Goal: Find specific page/section: Find specific page/section

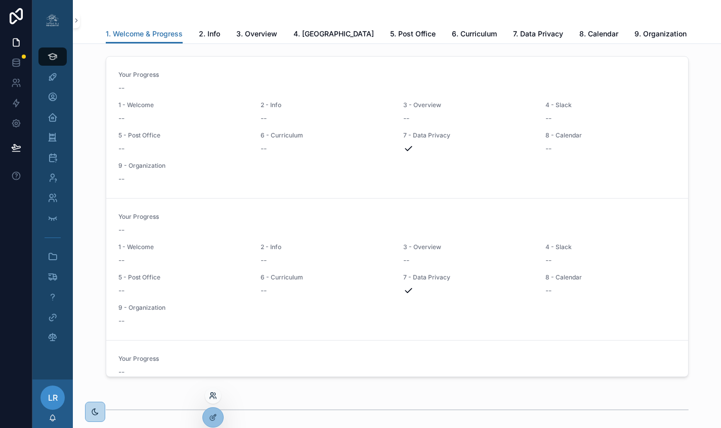
click at [213, 374] on icon at bounding box center [213, 396] width 8 height 8
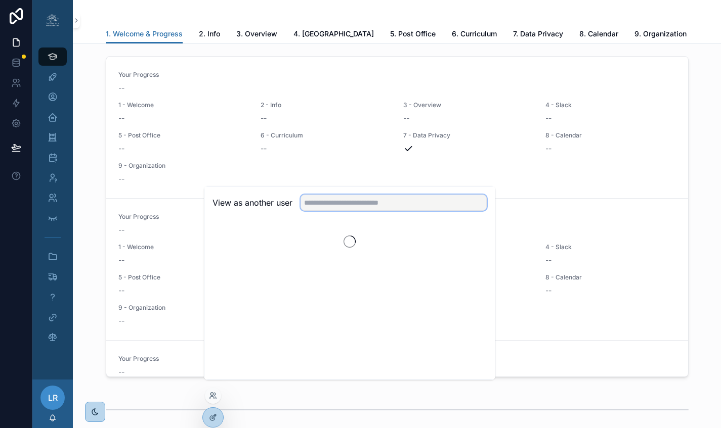
click at [323, 211] on input "text" at bounding box center [393, 203] width 186 height 16
type input "*****"
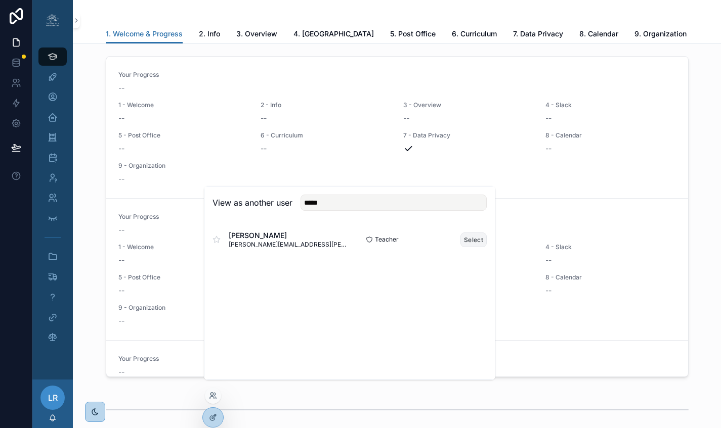
click at [474, 247] on button "Select" at bounding box center [473, 240] width 26 height 15
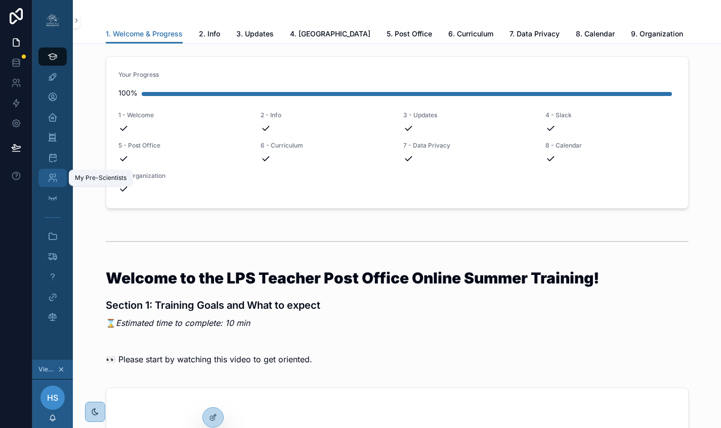
click at [52, 179] on icon "scrollable content" at bounding box center [53, 178] width 10 height 10
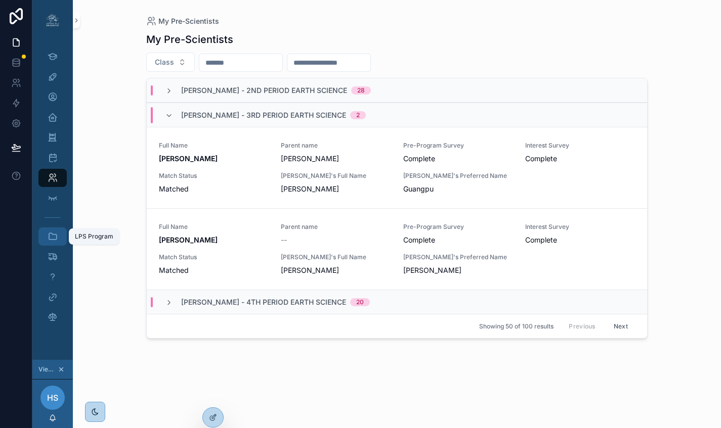
click at [50, 234] on icon "scrollable content" at bounding box center [53, 237] width 10 height 10
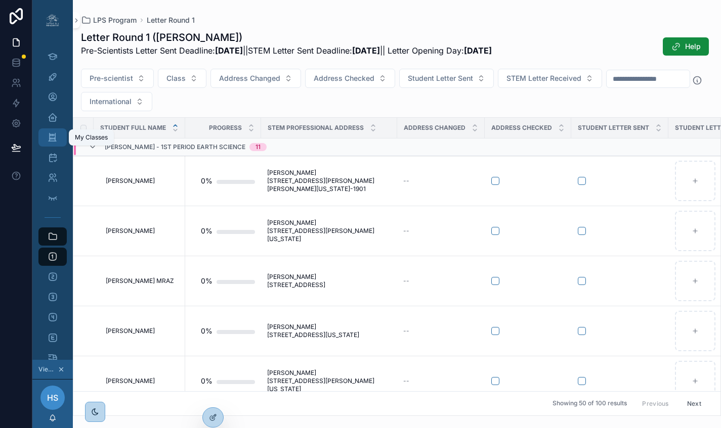
click at [54, 140] on icon "scrollable content" at bounding box center [53, 138] width 10 height 10
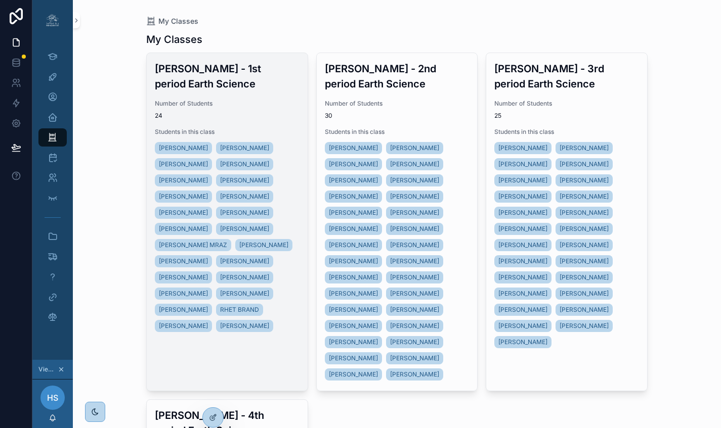
click at [197, 72] on h3 "[PERSON_NAME] - 1st period Earth Science" at bounding box center [227, 76] width 145 height 30
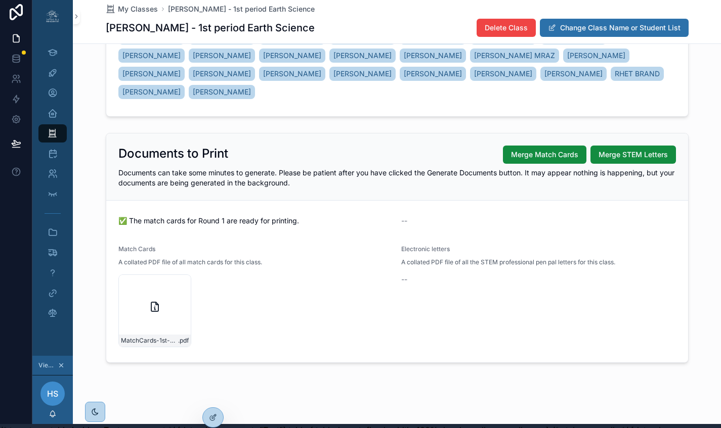
scroll to position [12, 0]
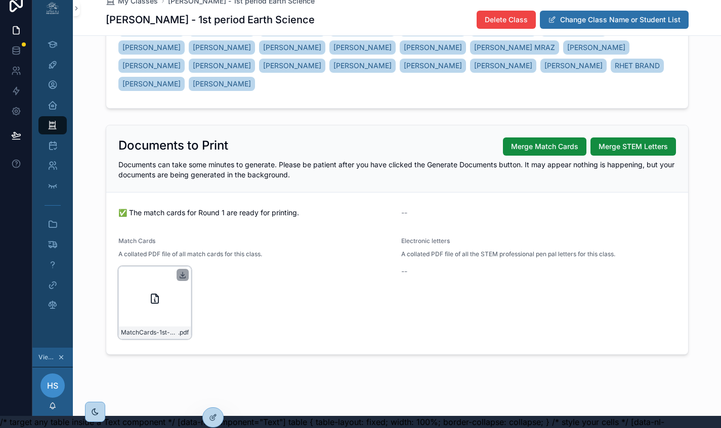
click at [184, 276] on icon "scrollable content" at bounding box center [183, 275] width 8 height 8
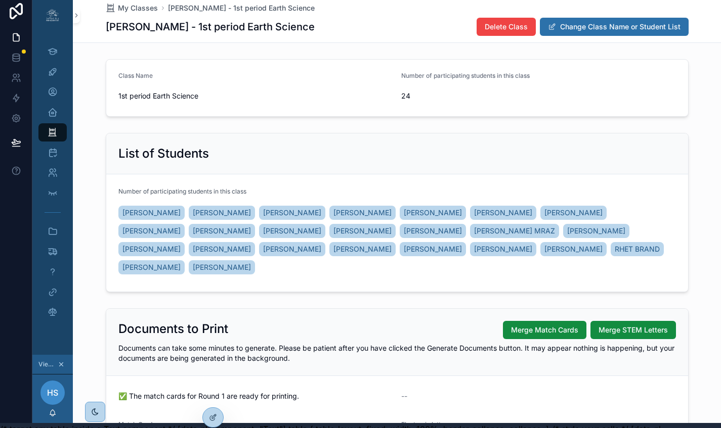
scroll to position [0, 0]
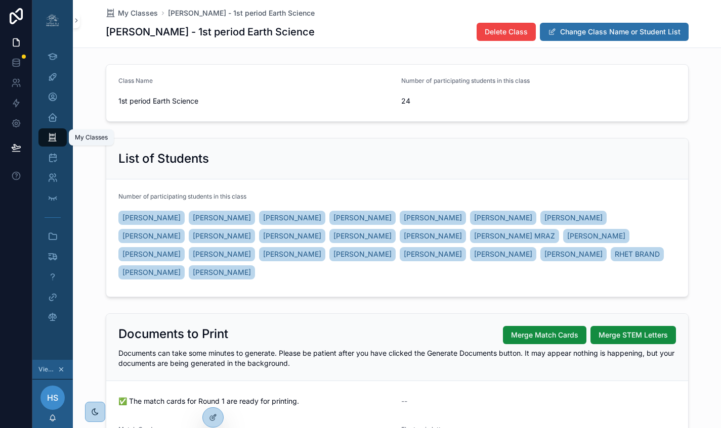
click at [53, 134] on icon "scrollable content" at bounding box center [53, 138] width 10 height 10
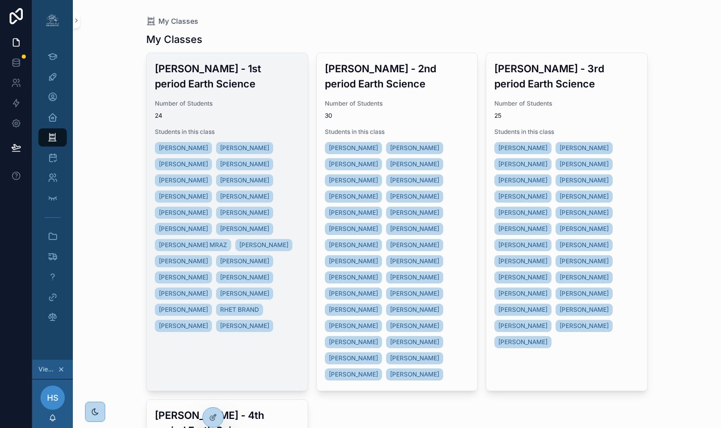
click at [227, 81] on h3 "[PERSON_NAME] - 1st period Earth Science" at bounding box center [227, 76] width 145 height 30
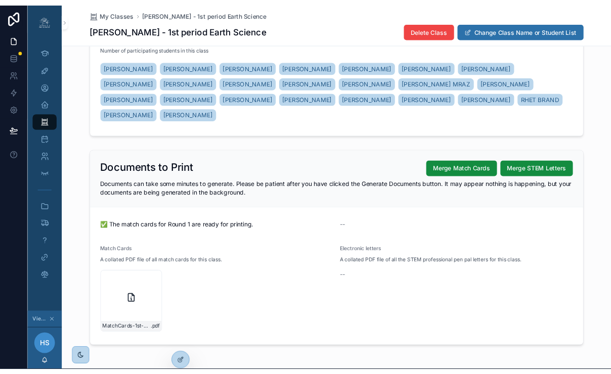
scroll to position [177, 0]
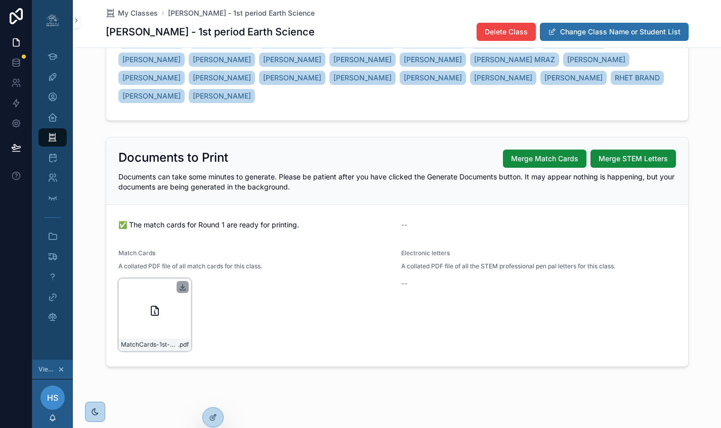
click at [183, 283] on icon "scrollable content" at bounding box center [183, 287] width 8 height 8
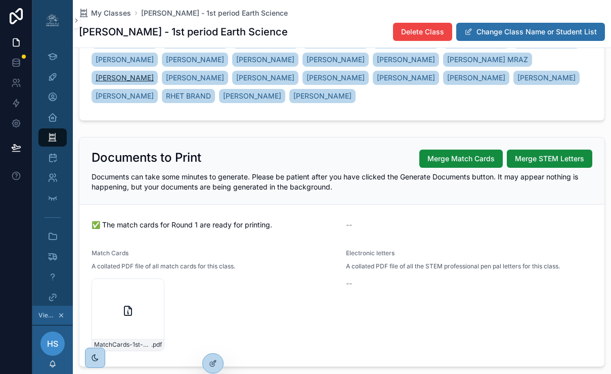
click at [129, 80] on span "[PERSON_NAME]" at bounding box center [125, 78] width 58 height 10
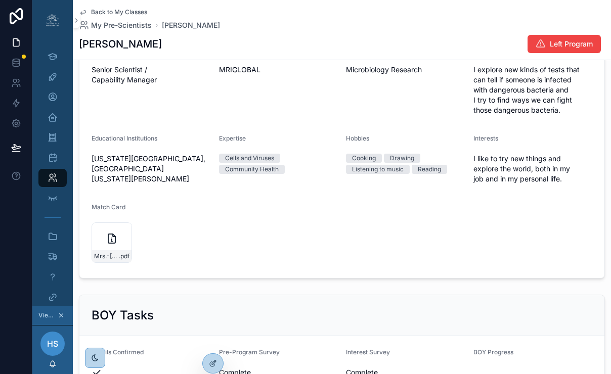
scroll to position [367, 0]
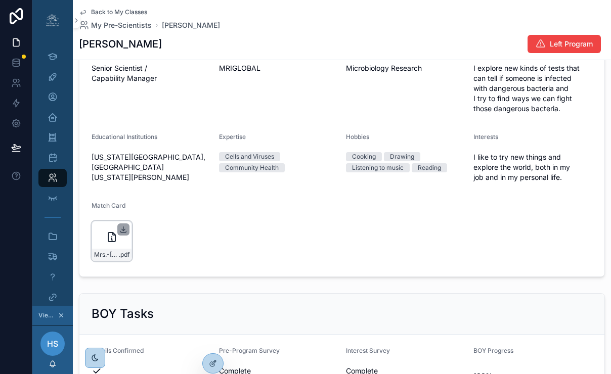
click at [124, 230] on icon "scrollable content" at bounding box center [123, 230] width 8 height 8
click at [57, 139] on icon "scrollable content" at bounding box center [53, 138] width 10 height 10
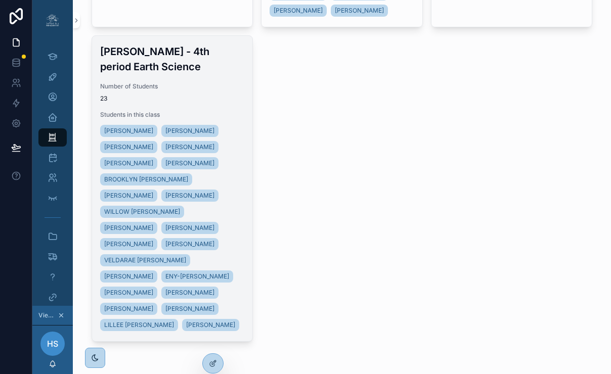
click at [171, 73] on h3 "[PERSON_NAME] - 4th period Earth Science" at bounding box center [172, 59] width 145 height 30
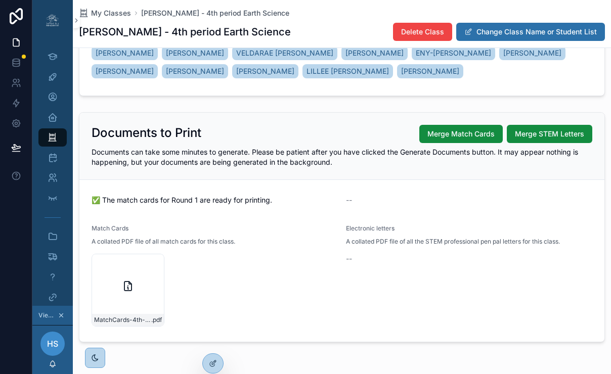
scroll to position [204, 0]
